Goal: Browse casually

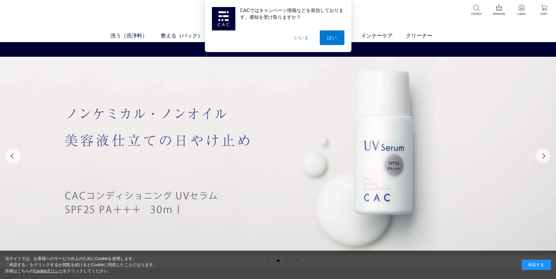
click at [305, 39] on button "いいえ" at bounding box center [301, 37] width 29 height 15
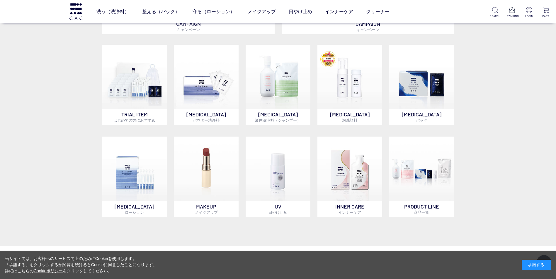
scroll to position [439, 0]
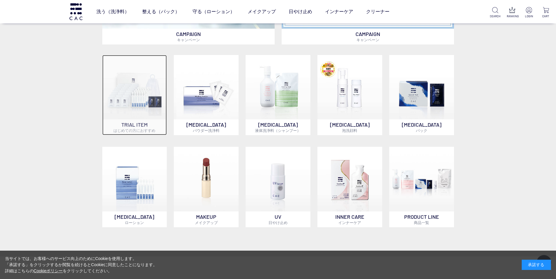
click at [139, 90] on img at bounding box center [134, 87] width 65 height 65
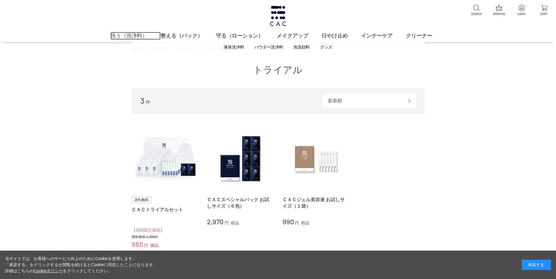
click at [124, 35] on link "洗う（洗浄料）" at bounding box center [135, 36] width 50 height 8
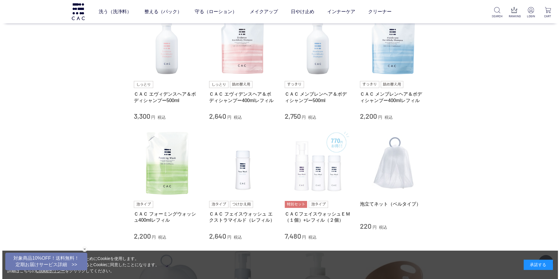
scroll to position [205, 0]
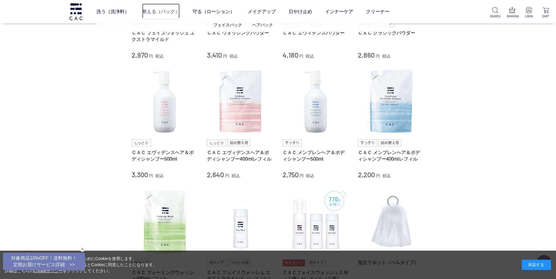
click at [147, 13] on link "整える（パック）" at bounding box center [160, 12] width 37 height 16
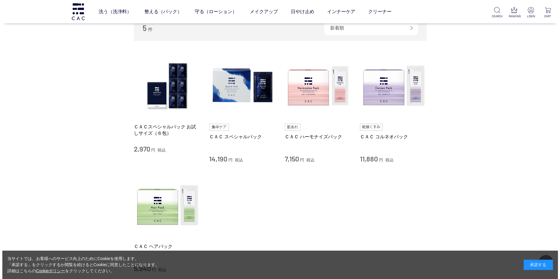
scroll to position [88, 0]
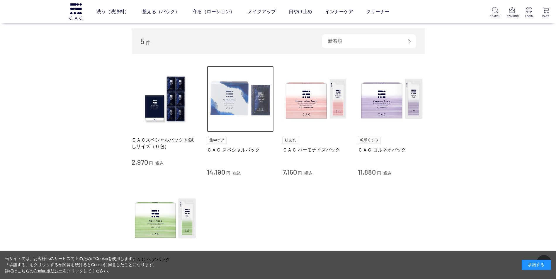
click at [233, 108] on img at bounding box center [240, 99] width 67 height 67
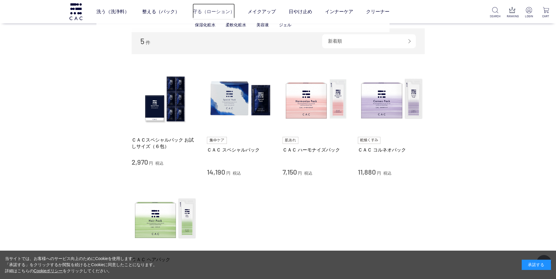
click at [202, 12] on link "守る（ローション）" at bounding box center [213, 12] width 42 height 16
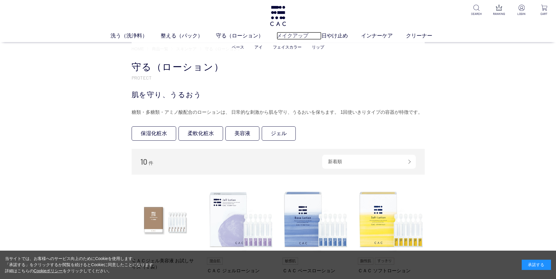
click at [294, 37] on link "メイクアップ" at bounding box center [298, 36] width 45 height 8
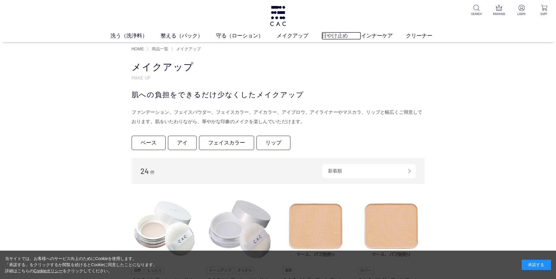
click at [329, 35] on link "日やけ止め" at bounding box center [341, 36] width 40 height 8
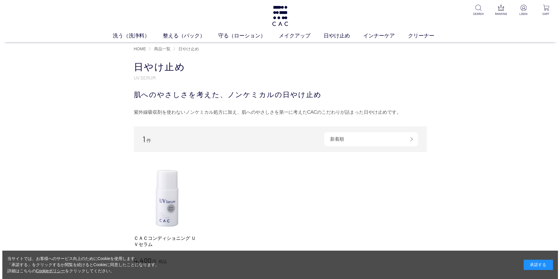
scroll to position [29, 0]
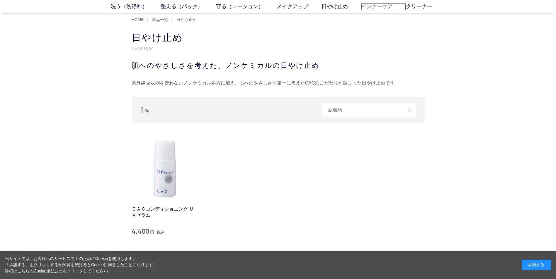
click at [374, 6] on link "インナーケア" at bounding box center [383, 7] width 45 height 8
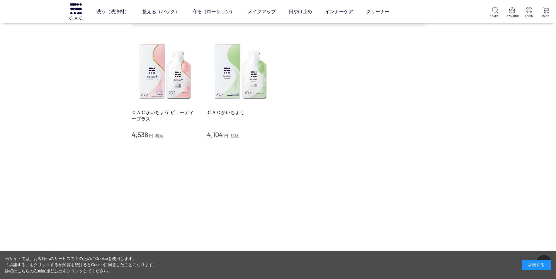
scroll to position [88, 0]
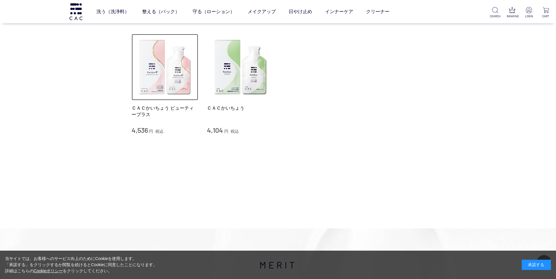
click at [165, 77] on img at bounding box center [164, 67] width 67 height 67
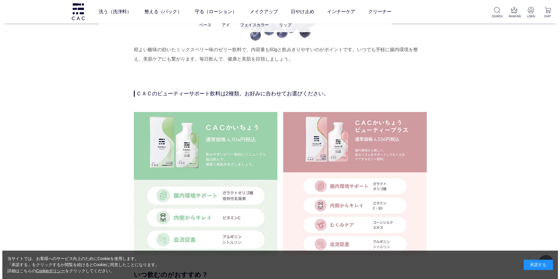
scroll to position [1347, 0]
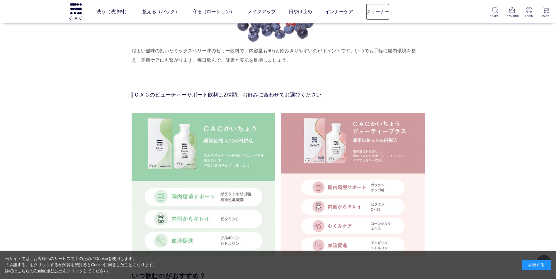
click at [378, 11] on link "クリーナー" at bounding box center [377, 12] width 23 height 16
